Goal: Information Seeking & Learning: Learn about a topic

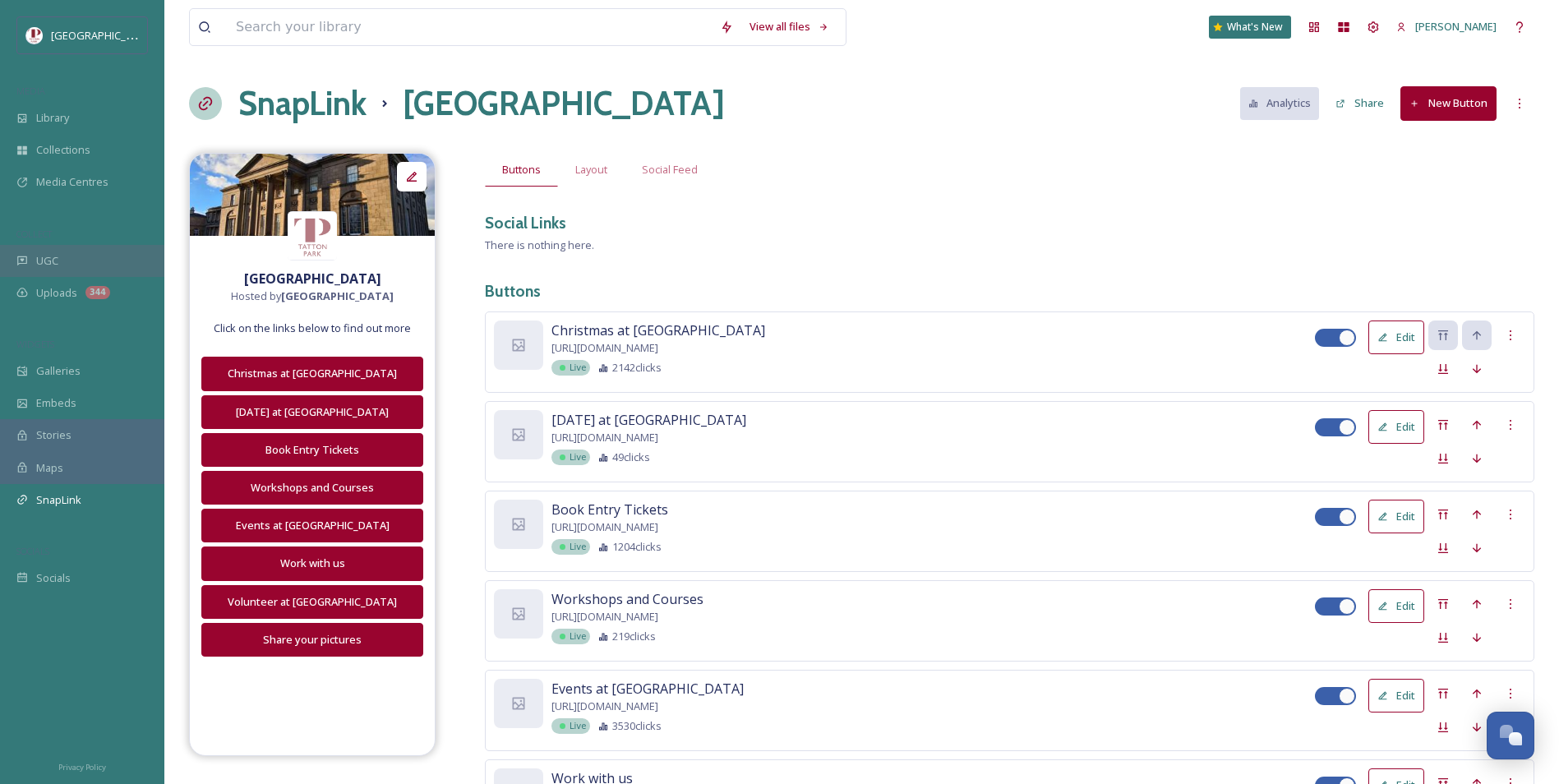
click at [127, 275] on div "UGC" at bounding box center [82, 261] width 165 height 32
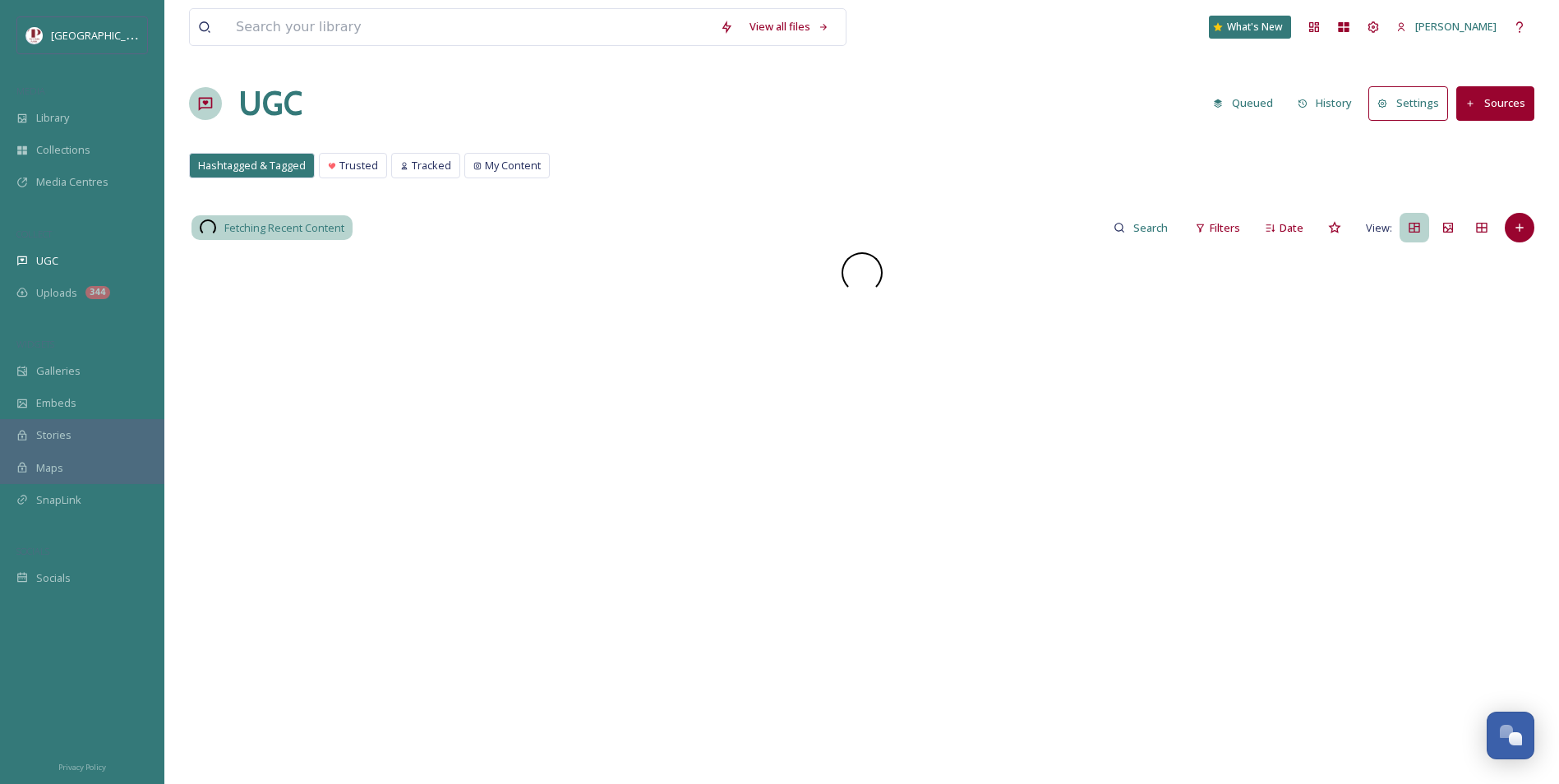
click at [1217, 247] on div "Fetching Recent Content Filters Date View:" at bounding box center [862, 623] width 1345 height 825
click at [1217, 220] on span "Filters" at bounding box center [1225, 228] width 30 height 16
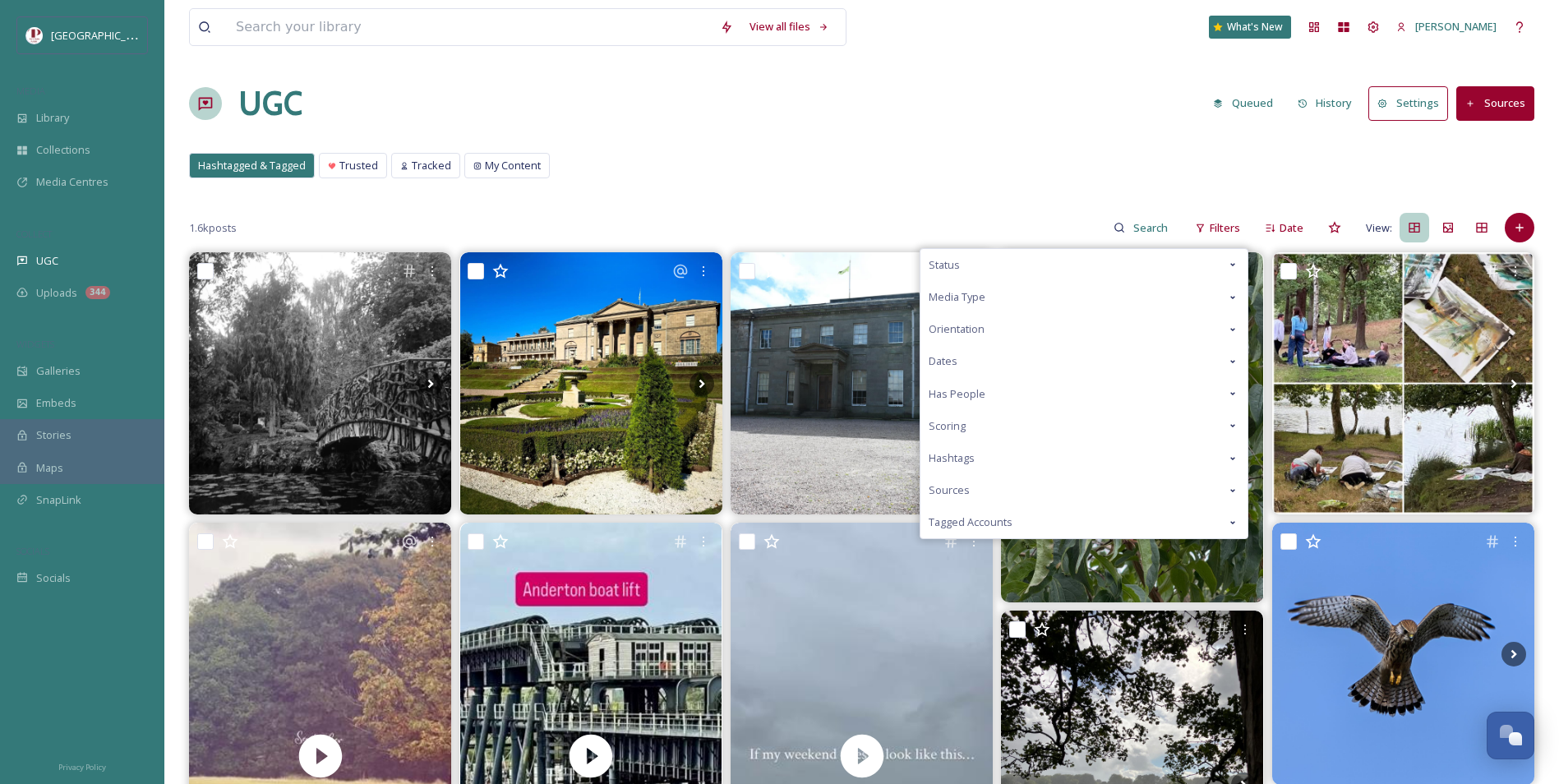
click at [985, 427] on div "Scoring" at bounding box center [1084, 426] width 327 height 32
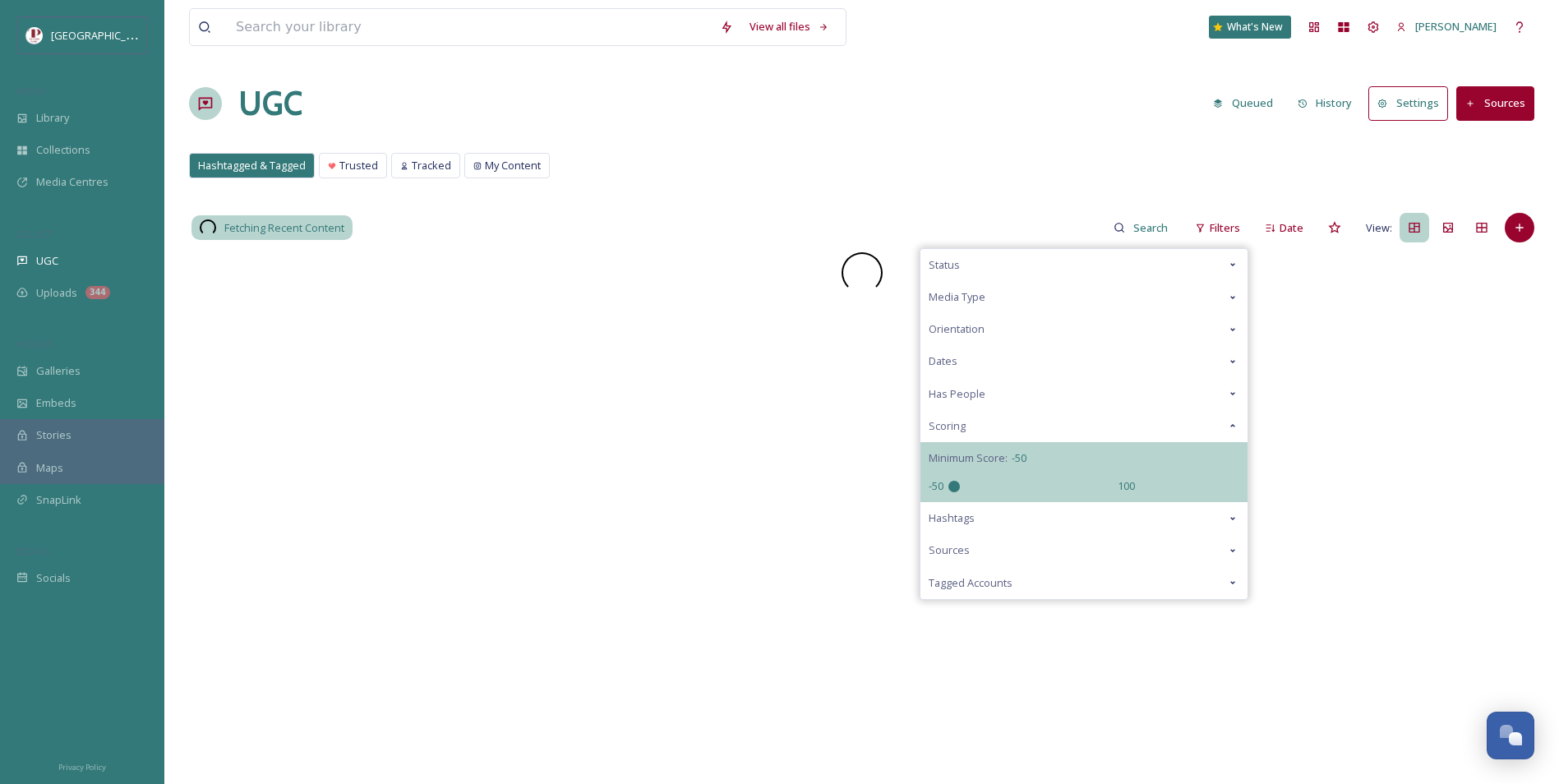
drag, startPoint x: 1039, startPoint y: 486, endPoint x: 647, endPoint y: 471, distance: 392.3
type input "-50"
click at [948, 480] on input "range" at bounding box center [1030, 486] width 165 height 11
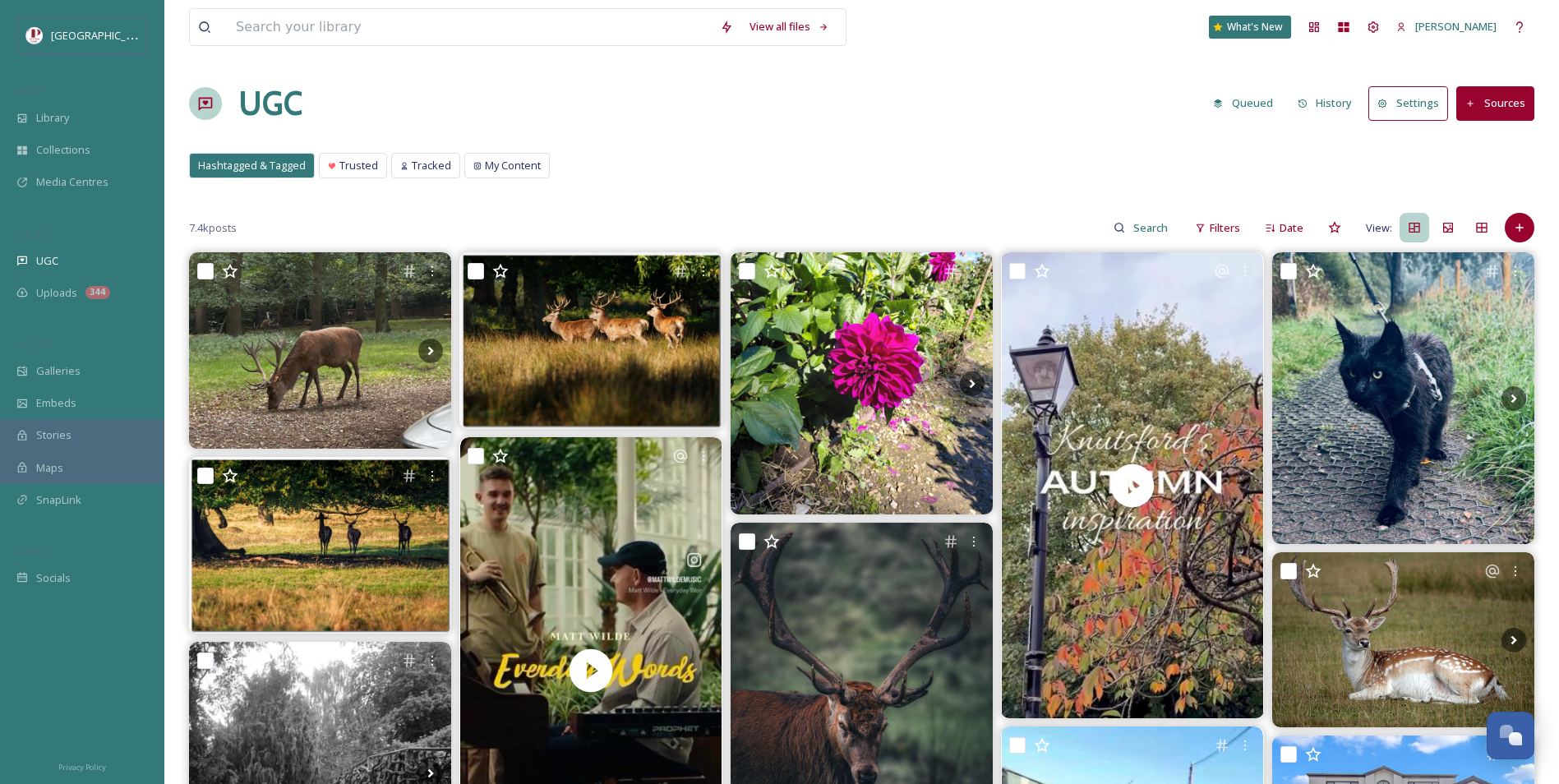
click at [902, 157] on div "Hashtagged & Tagged Trusted Tracked My Content Hashtagged & Tagged Trusted Trac…" at bounding box center [862, 170] width 1345 height 34
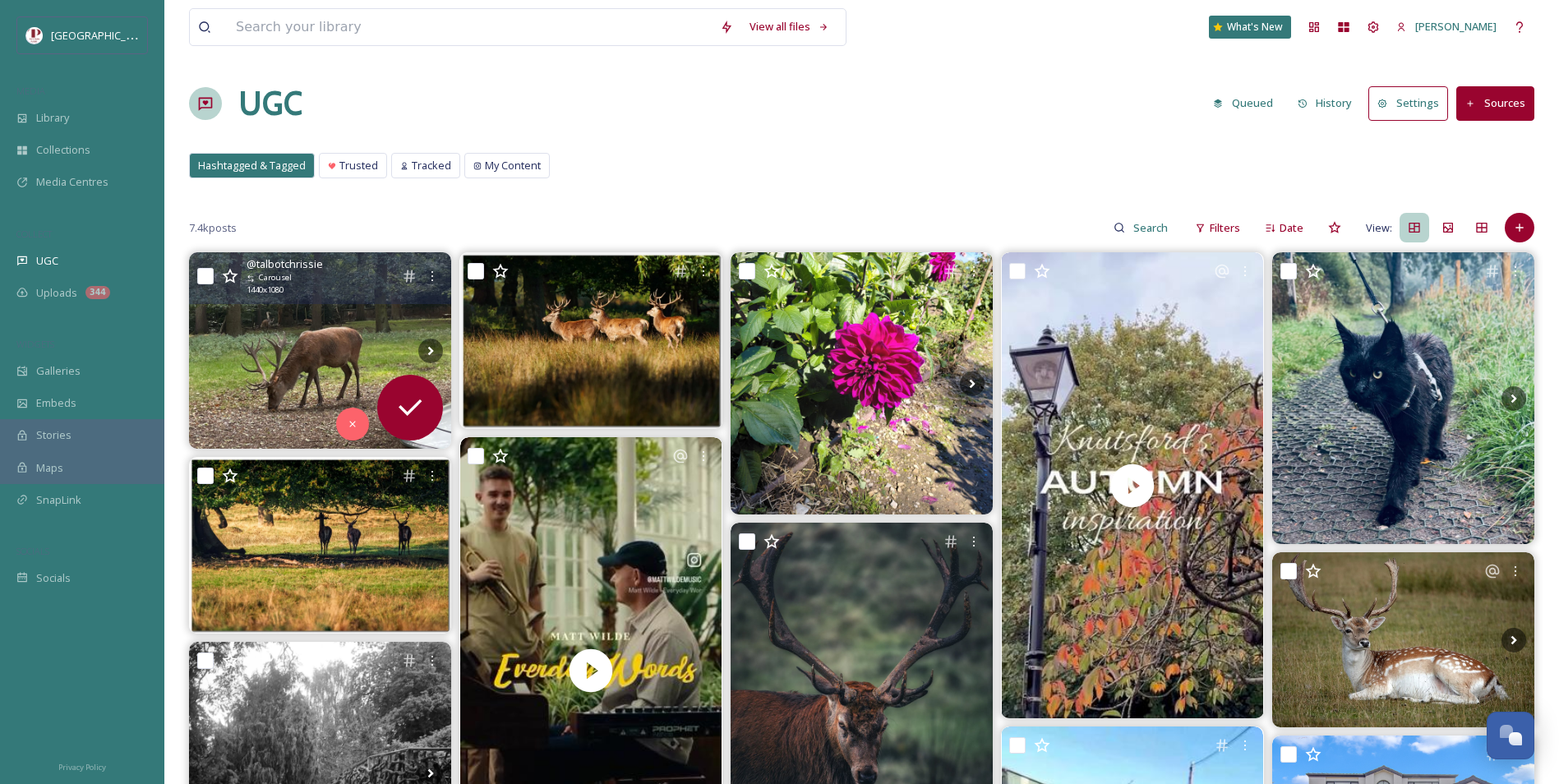
click at [220, 313] on img at bounding box center [320, 351] width 262 height 197
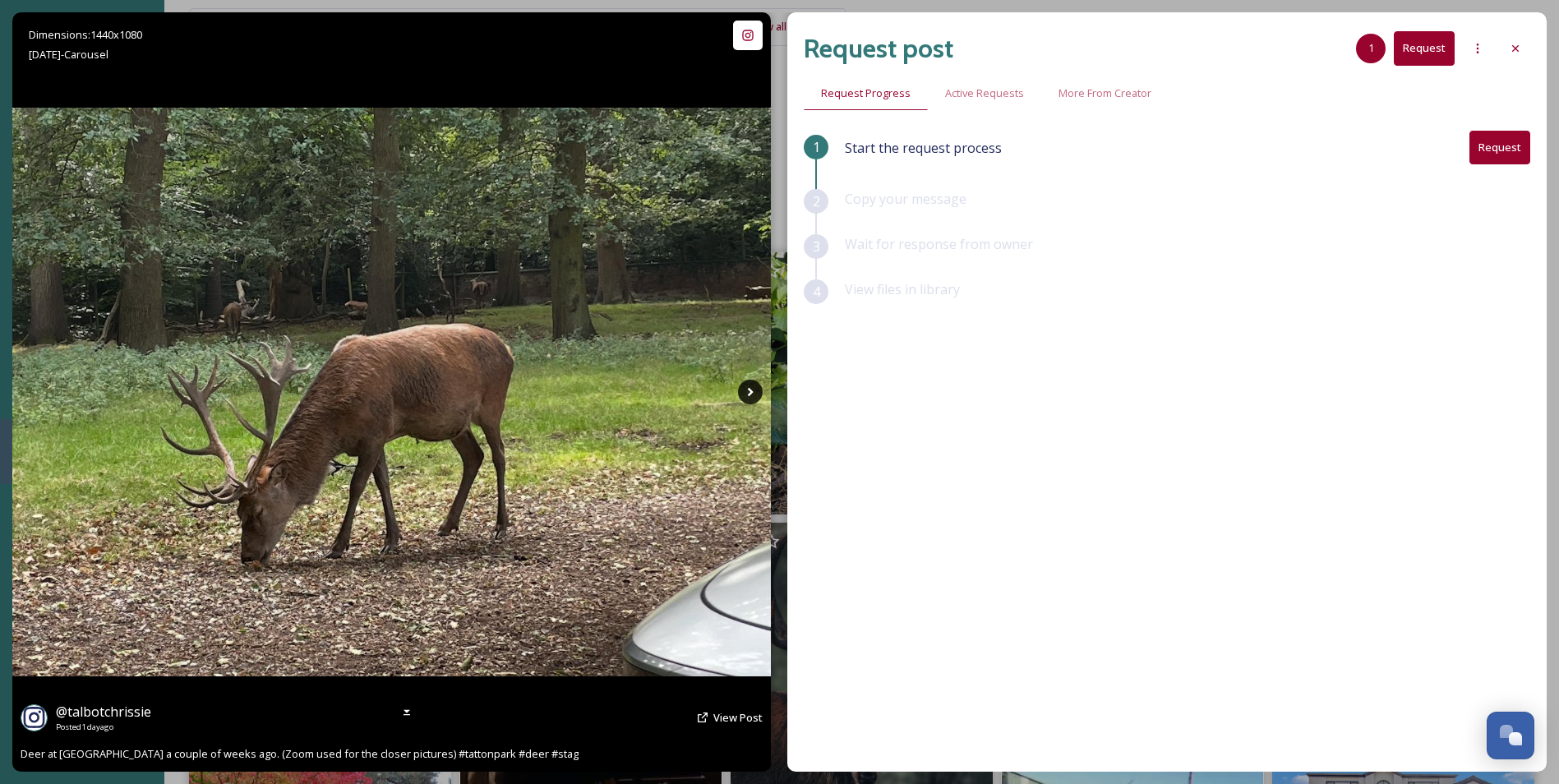
click at [754, 391] on icon at bounding box center [750, 392] width 25 height 25
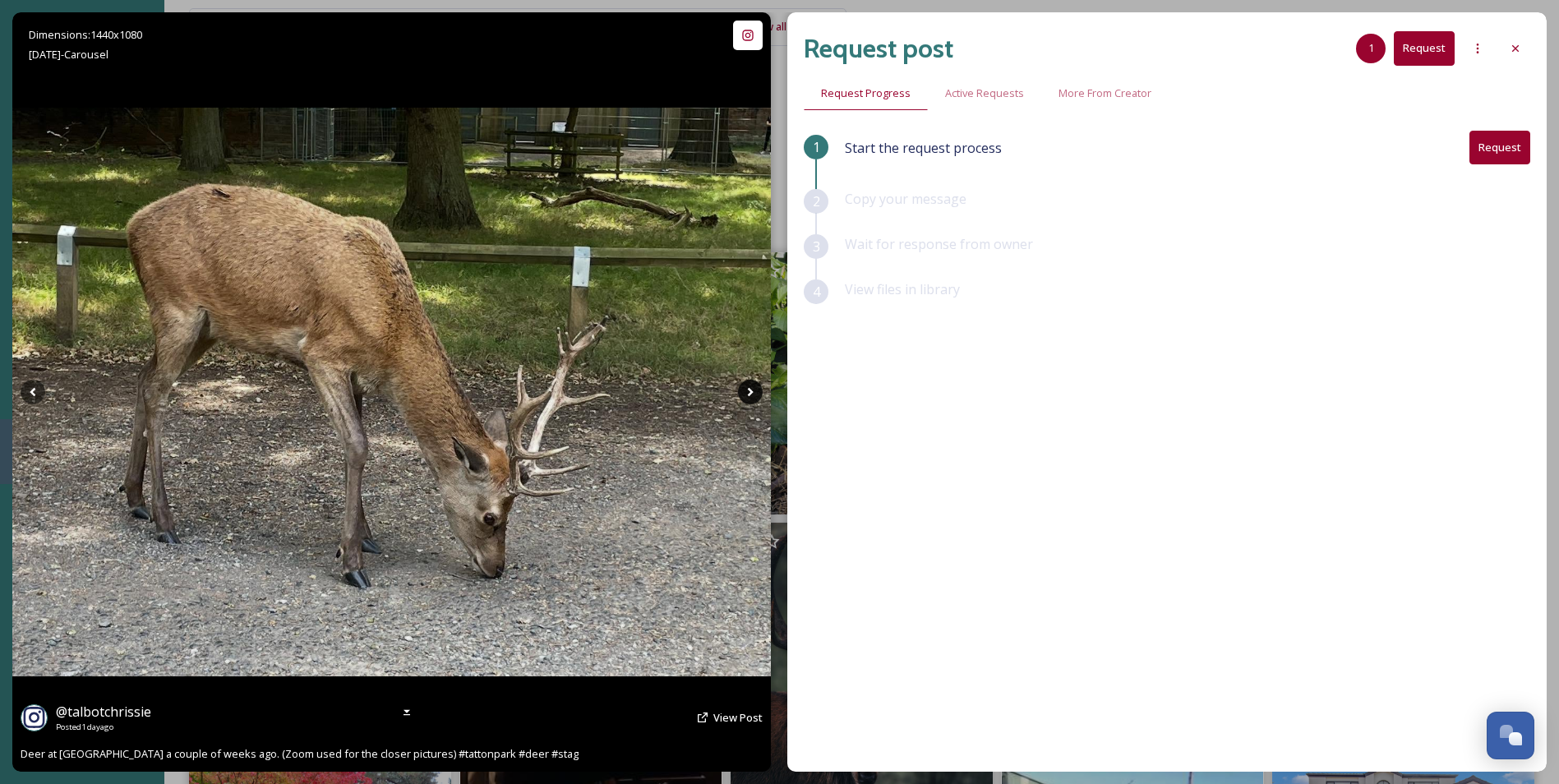
click at [754, 391] on icon at bounding box center [750, 392] width 25 height 25
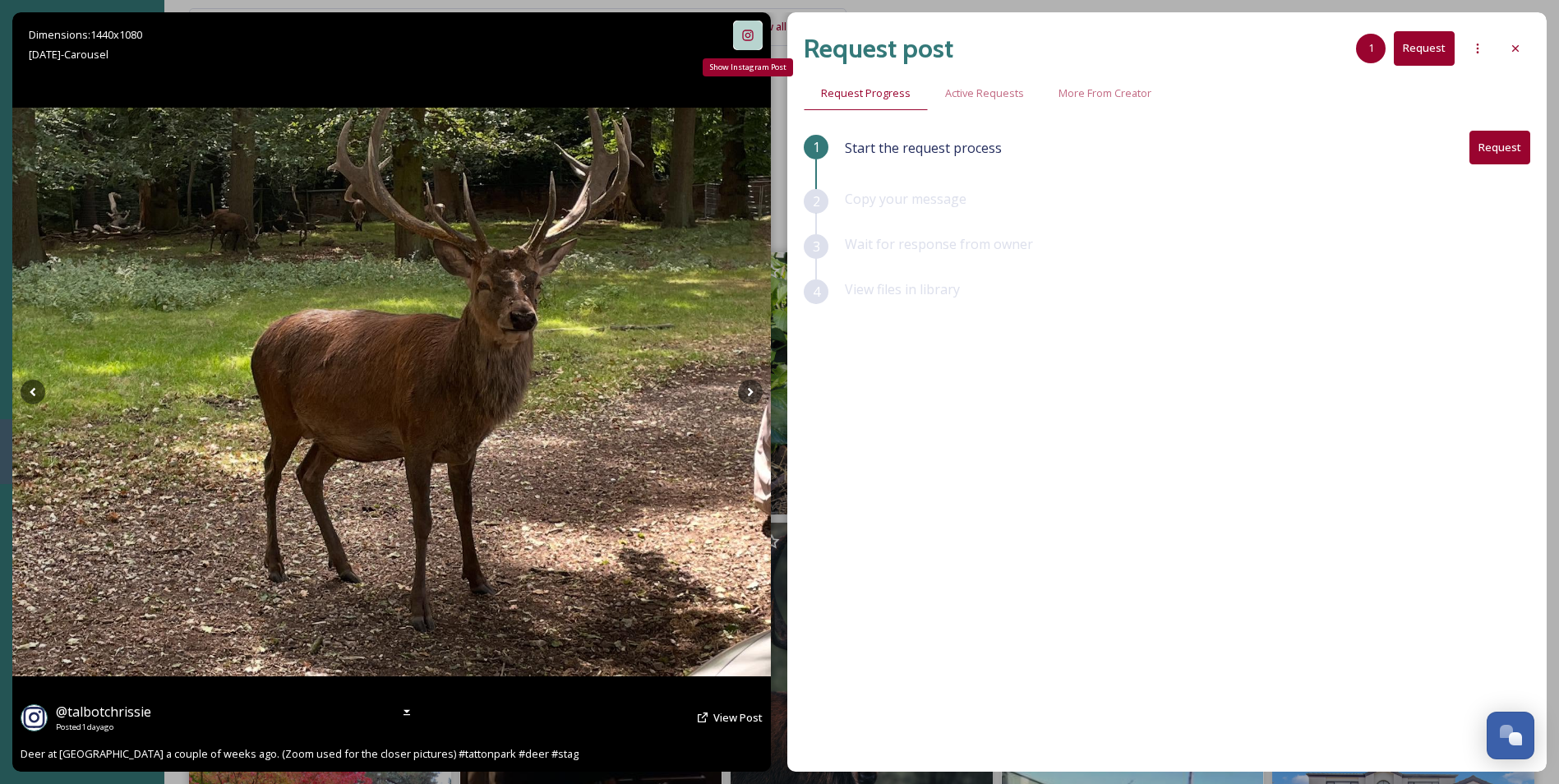
click at [742, 41] on icon at bounding box center [748, 35] width 13 height 13
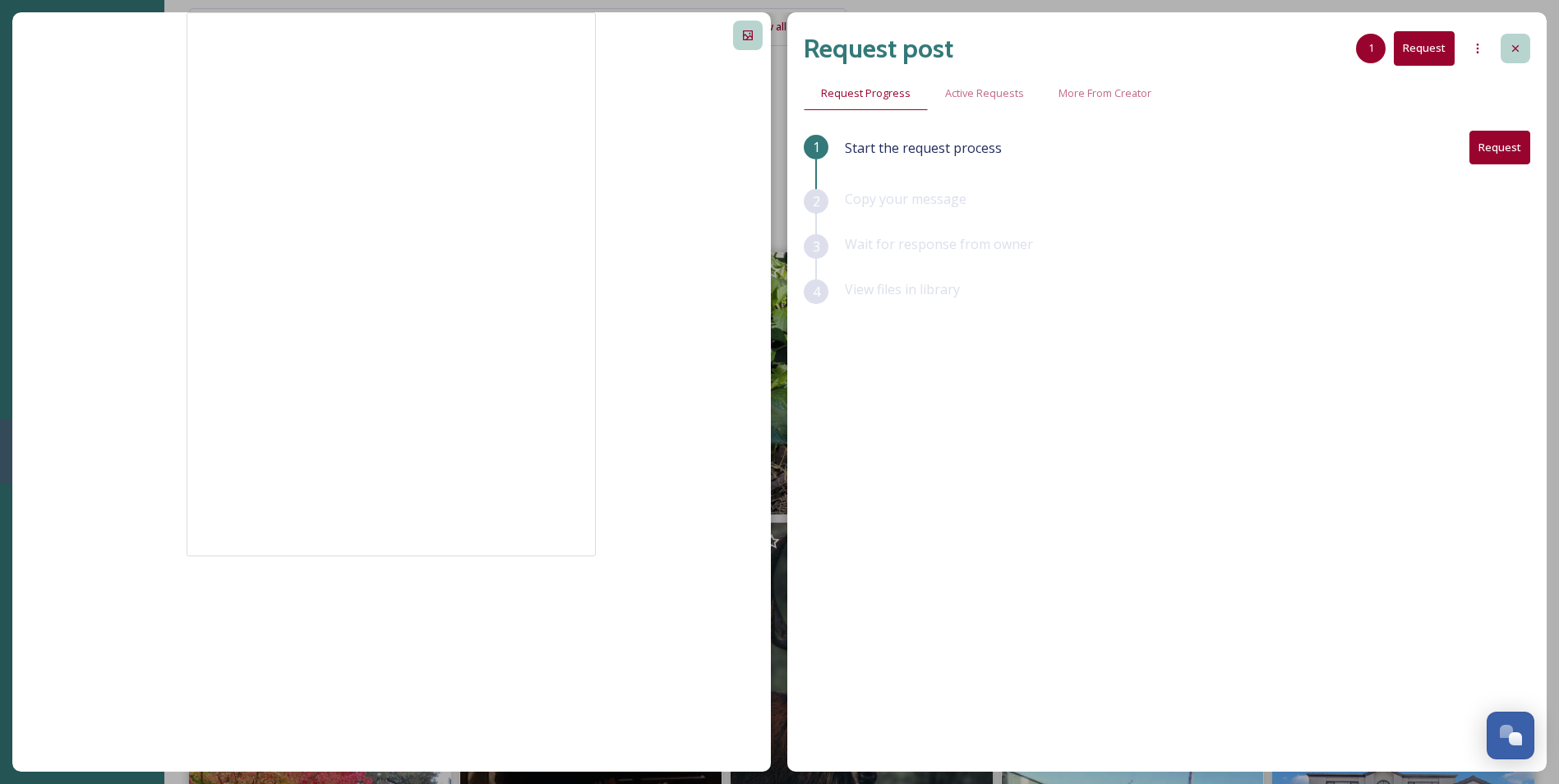
click at [1512, 47] on icon at bounding box center [1515, 48] width 13 height 13
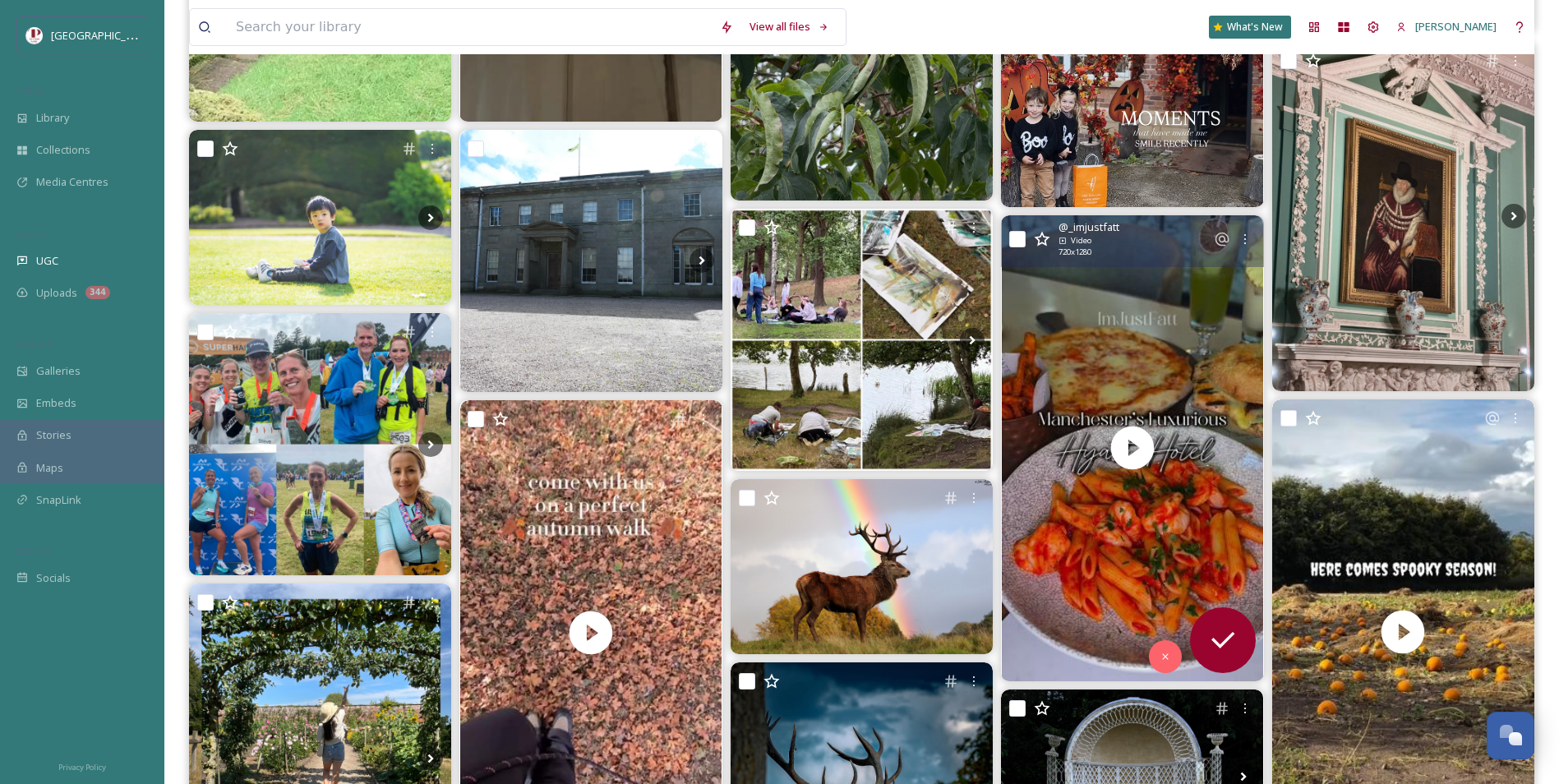
scroll to position [1479, 0]
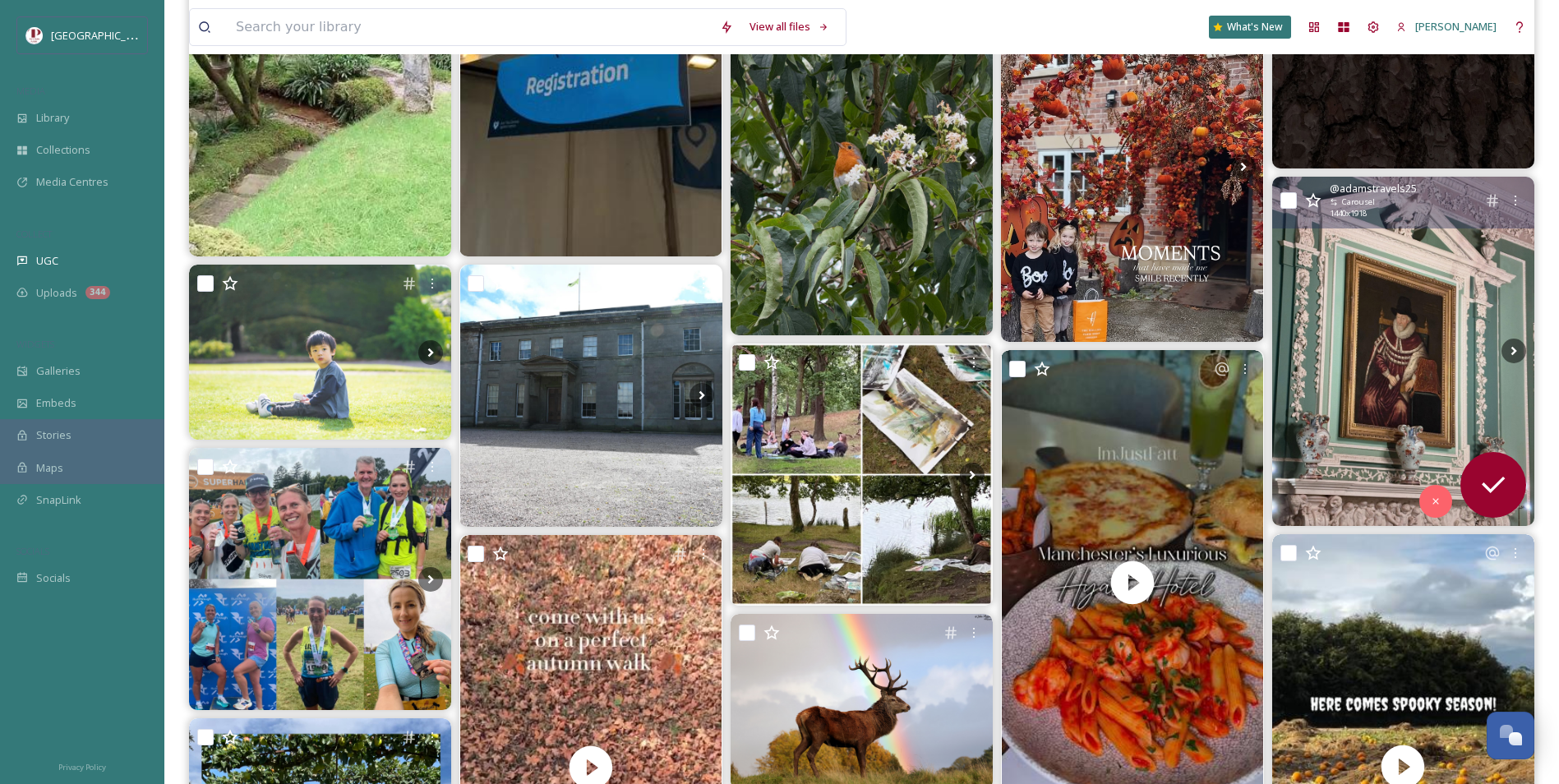
click at [1436, 311] on img at bounding box center [1403, 351] width 262 height 349
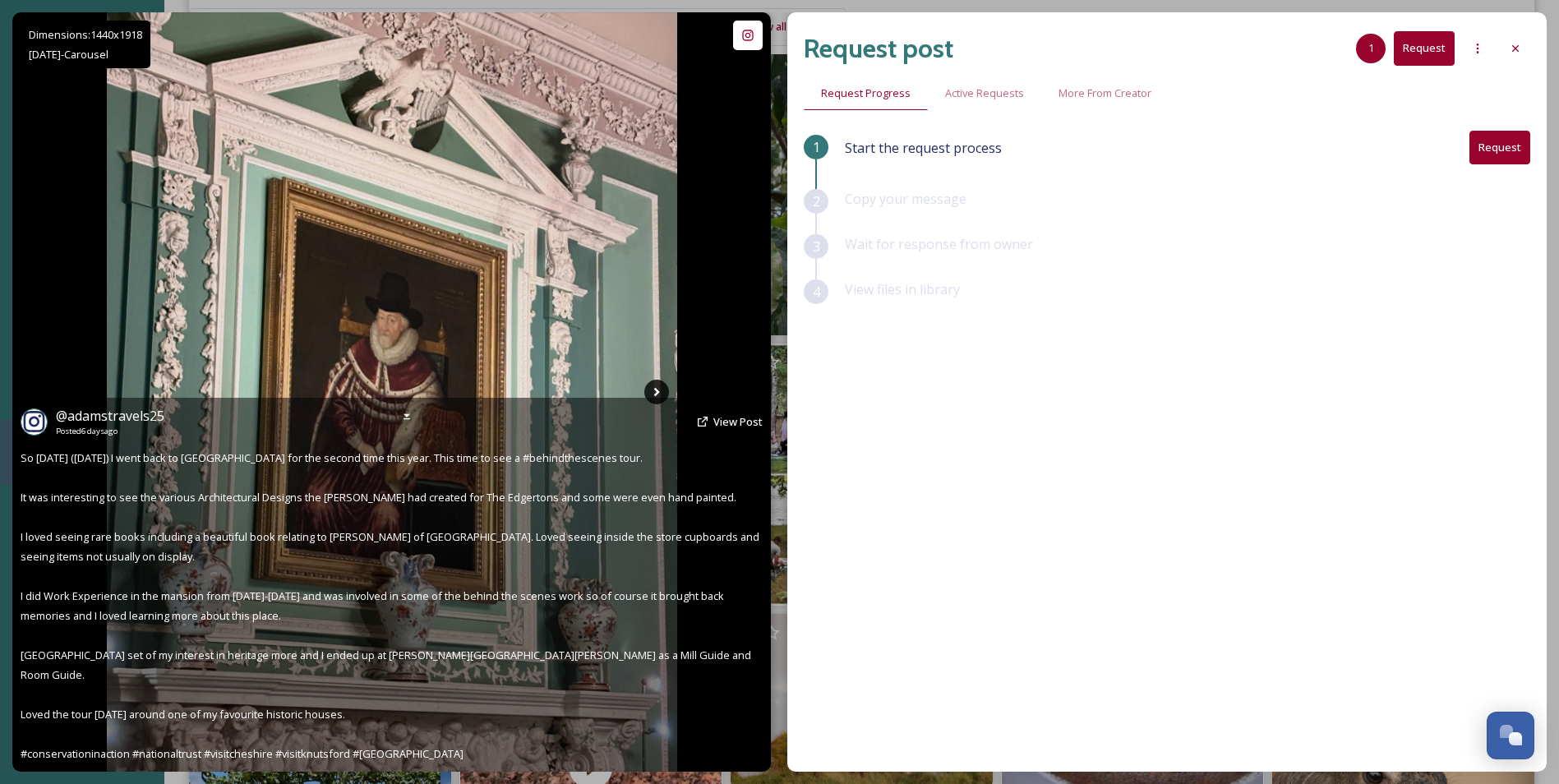
click at [655, 386] on icon at bounding box center [657, 392] width 25 height 25
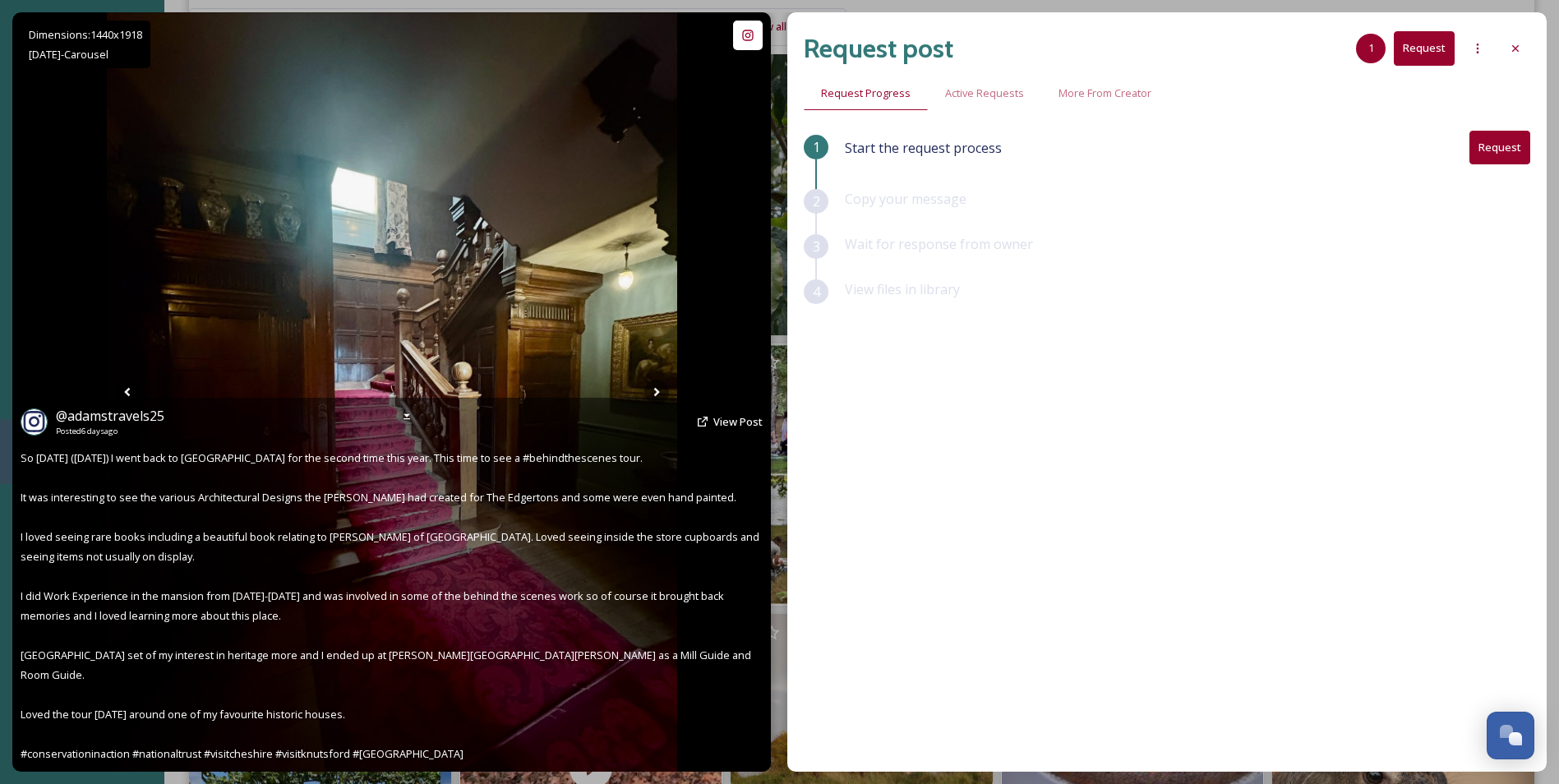
click at [747, 53] on div "Dimensions: 1440 x [DATE] - Carousel @ adamstravels25 Posted [DATE] View Post" at bounding box center [392, 392] width 759 height 759
click at [747, 45] on div "Show Instagram Post" at bounding box center [747, 35] width 29 height 29
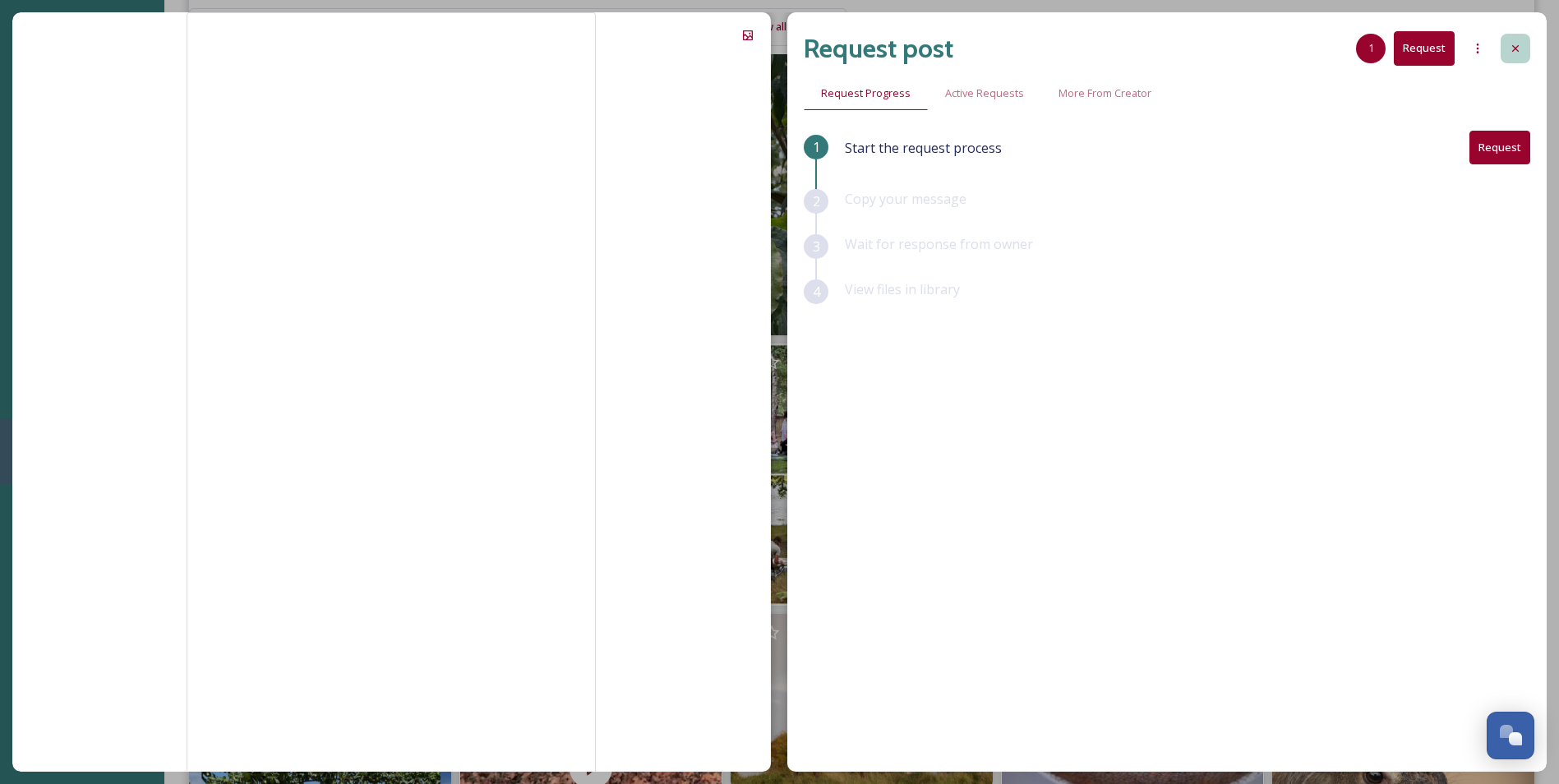
click at [1517, 49] on icon at bounding box center [1515, 48] width 13 height 13
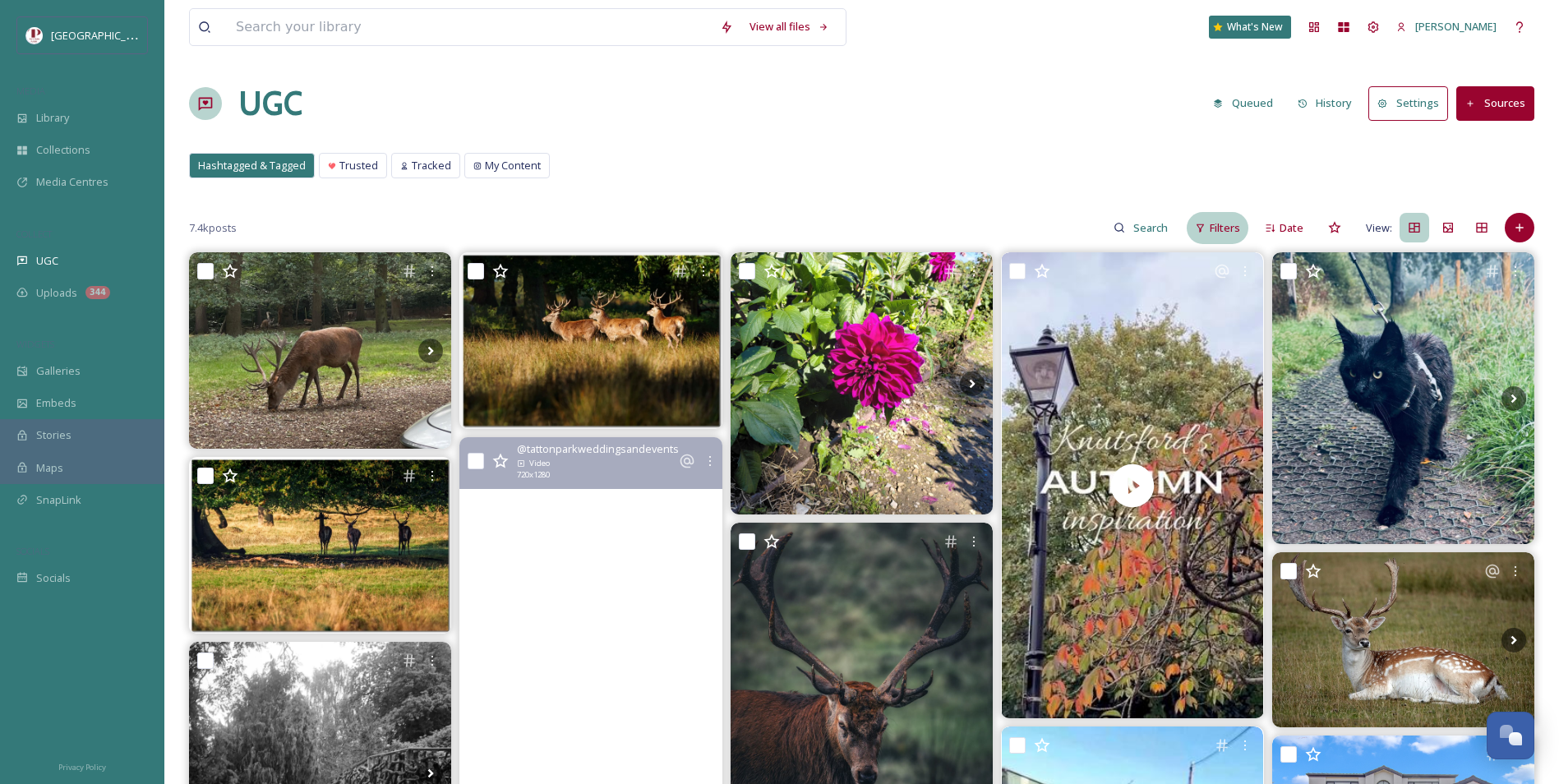
click at [1240, 220] on span "Filters" at bounding box center [1225, 228] width 30 height 16
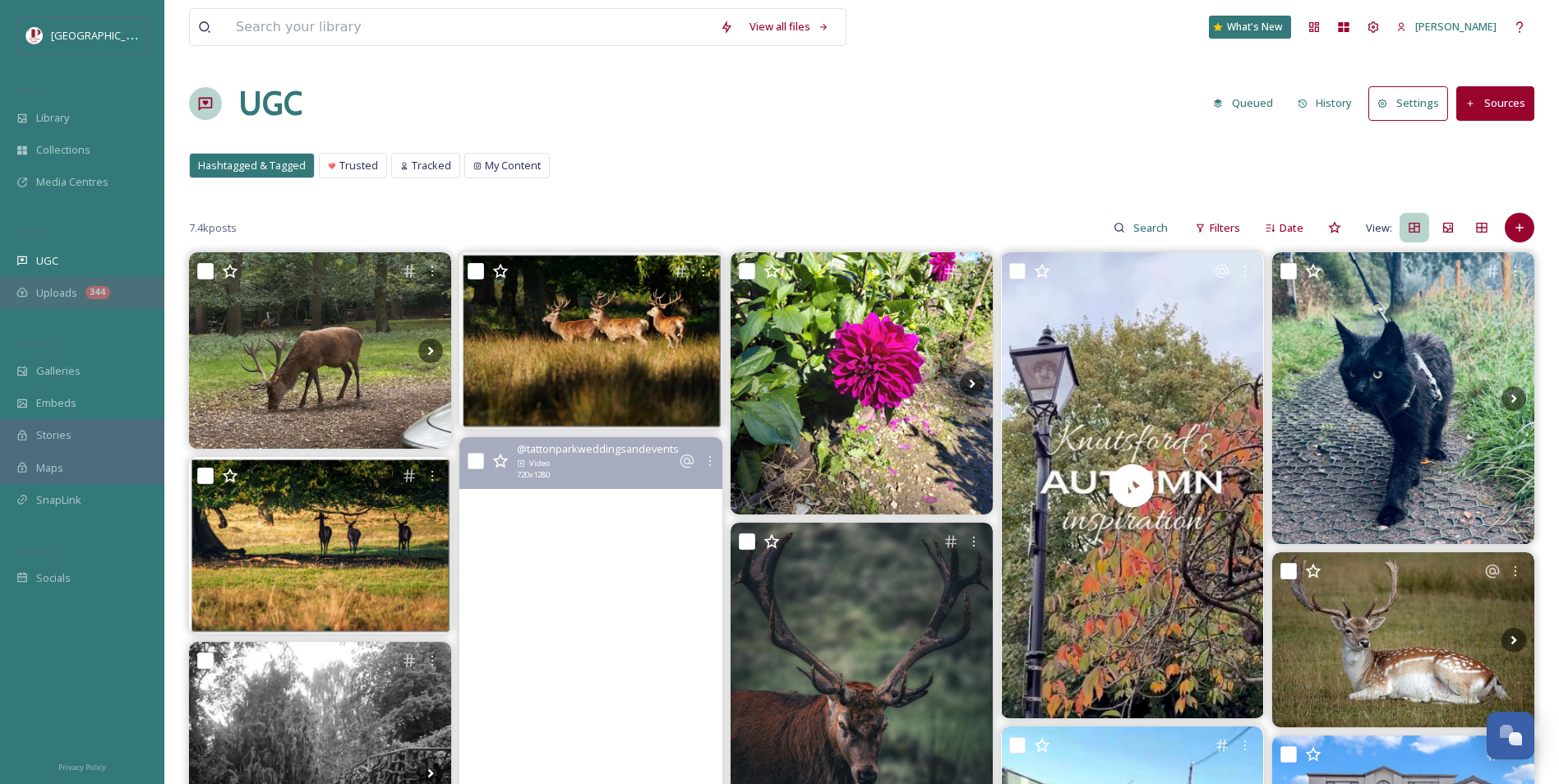
click at [95, 288] on div "344" at bounding box center [97, 292] width 25 height 13
